Goal: Task Accomplishment & Management: Use online tool/utility

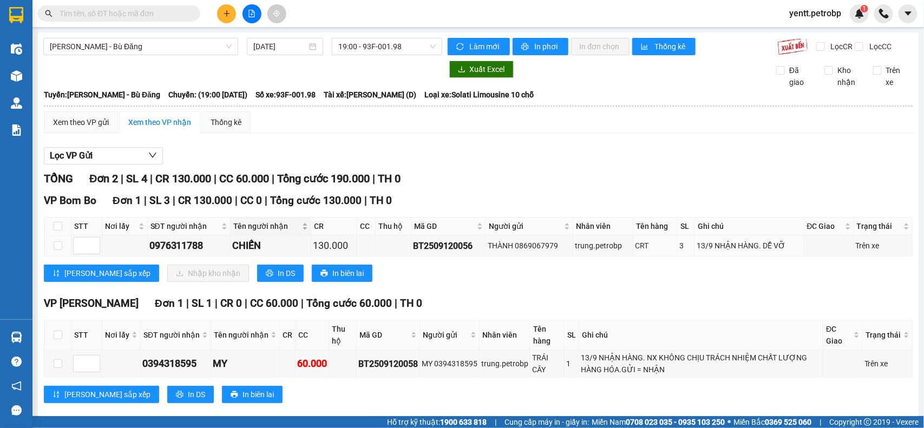
scroll to position [28, 0]
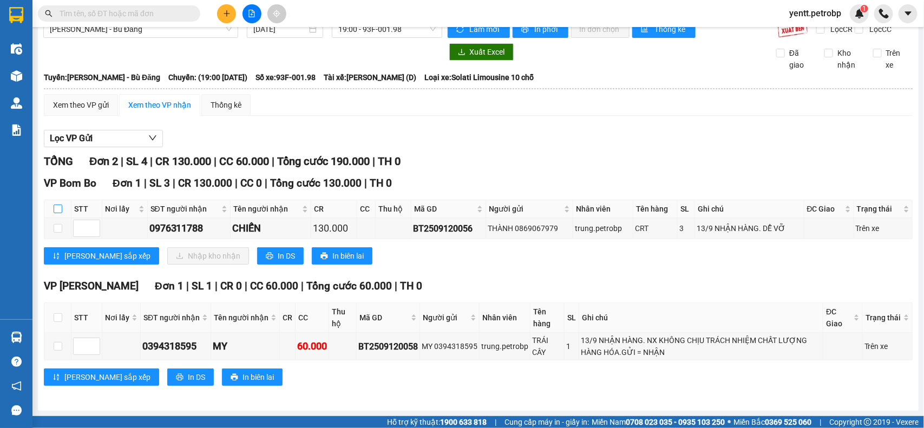
click at [57, 209] on input "checkbox" at bounding box center [58, 209] width 9 height 9
checkbox input "true"
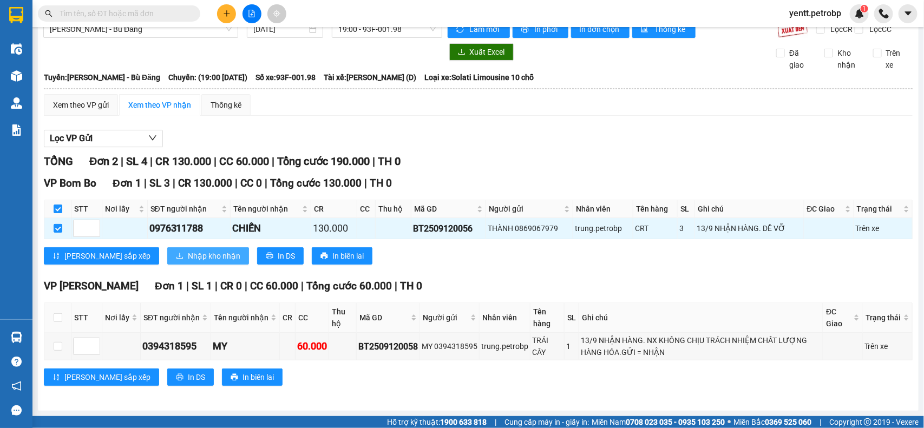
click at [188, 253] on span "Nhập kho nhận" at bounding box center [214, 256] width 52 height 12
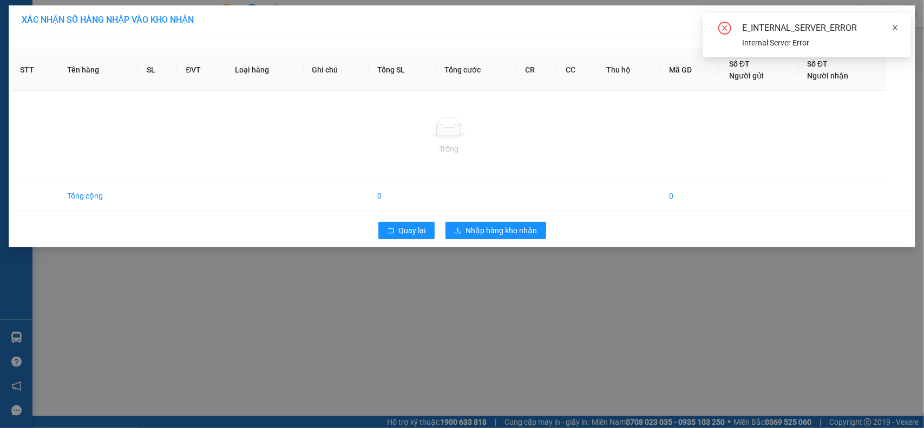
click at [896, 27] on icon "close" at bounding box center [895, 28] width 8 height 8
click at [896, 22] on icon "close" at bounding box center [900, 20] width 9 height 9
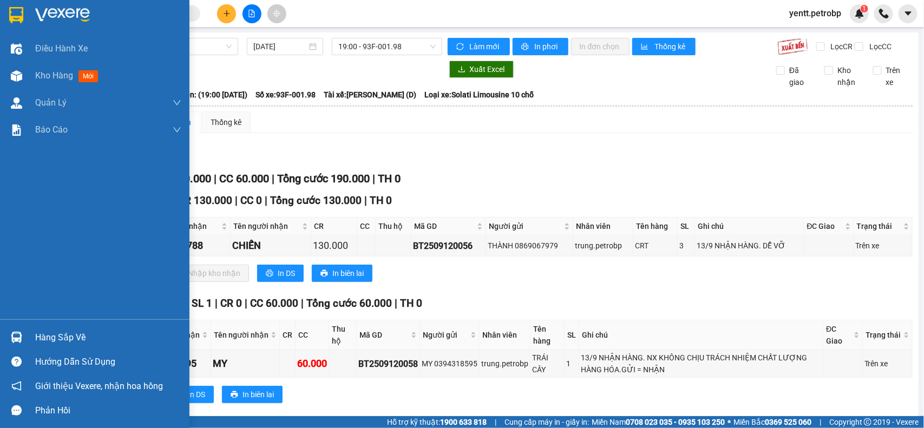
click at [22, 337] on img at bounding box center [16, 337] width 11 height 11
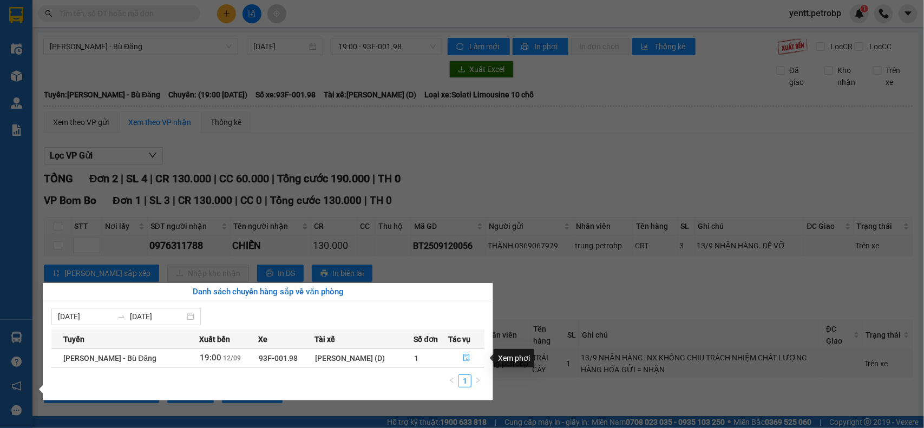
click at [464, 358] on icon "file-done" at bounding box center [467, 358] width 8 height 8
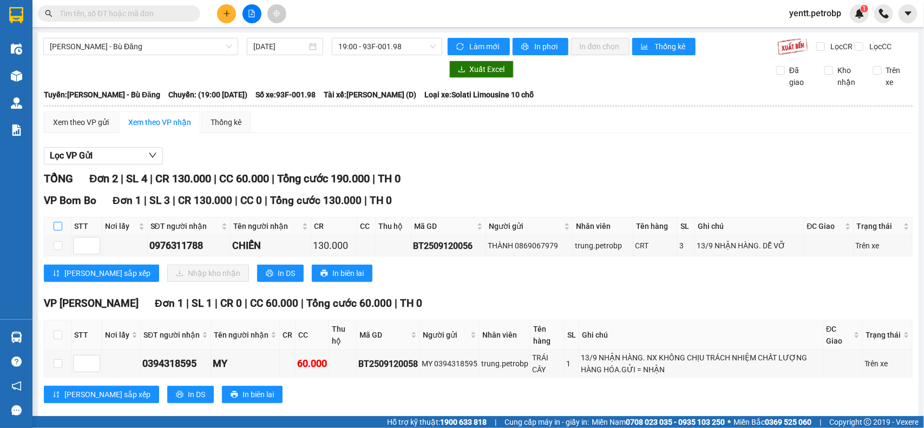
click at [57, 231] on input "checkbox" at bounding box center [58, 226] width 9 height 9
checkbox input "true"
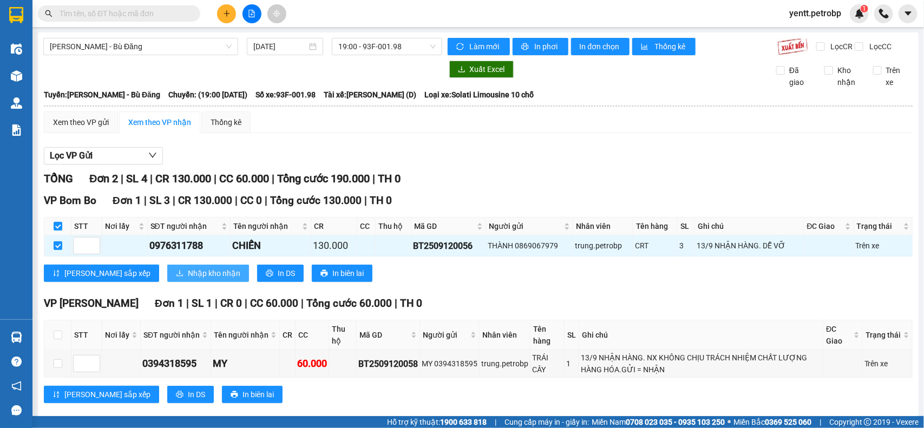
click at [188, 279] on span "Nhập kho nhận" at bounding box center [214, 273] width 52 height 12
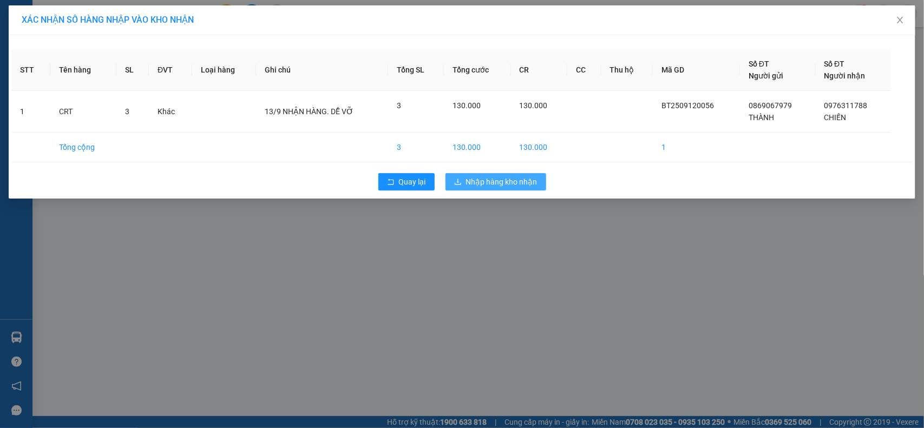
click at [489, 180] on span "Nhập hàng kho nhận" at bounding box center [501, 182] width 71 height 12
